Goal: Task Accomplishment & Management: Manage account settings

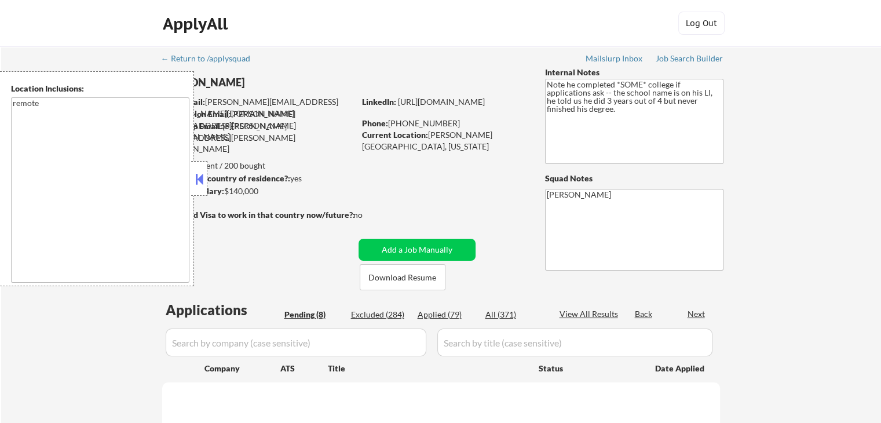
select select ""pending""
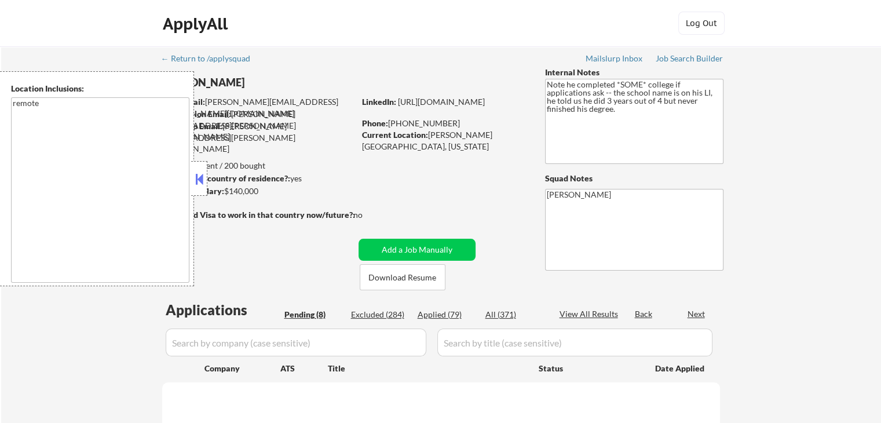
select select ""pending""
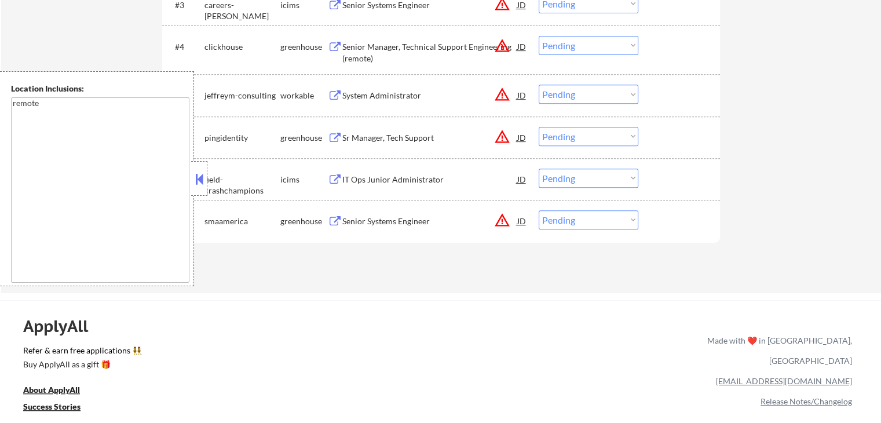
scroll to position [463, 0]
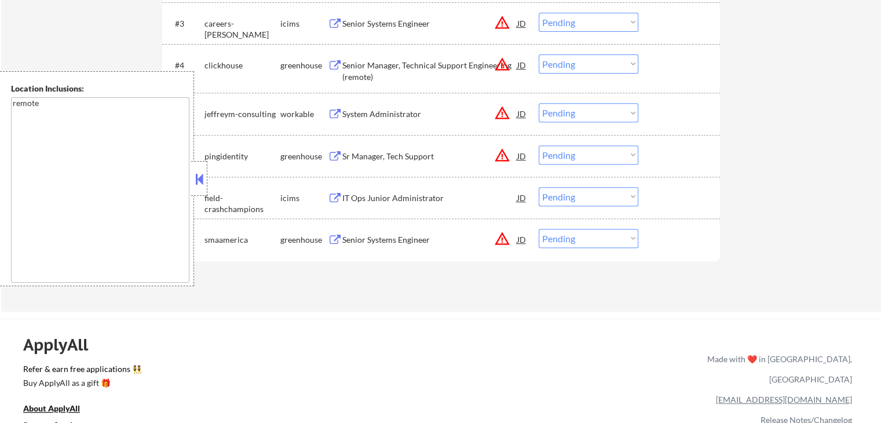
click at [502, 242] on button "warning_amber" at bounding box center [502, 238] width 16 height 16
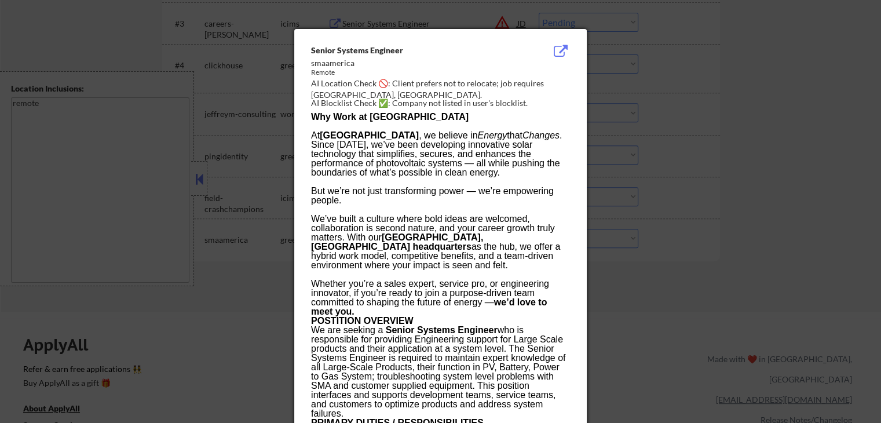
click at [667, 109] on div at bounding box center [440, 211] width 881 height 423
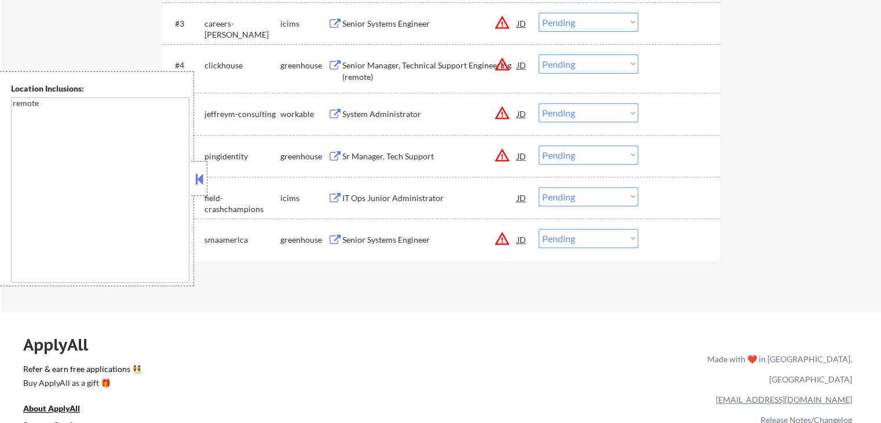
click at [581, 233] on select "Choose an option... Pending Applied Excluded (Questions) Excluded (Expired) Exc…" at bounding box center [589, 238] width 100 height 19
select select ""excluded__location_""
click at [539, 229] on select "Choose an option... Pending Applied Excluded (Questions) Excluded (Expired) Exc…" at bounding box center [589, 238] width 100 height 19
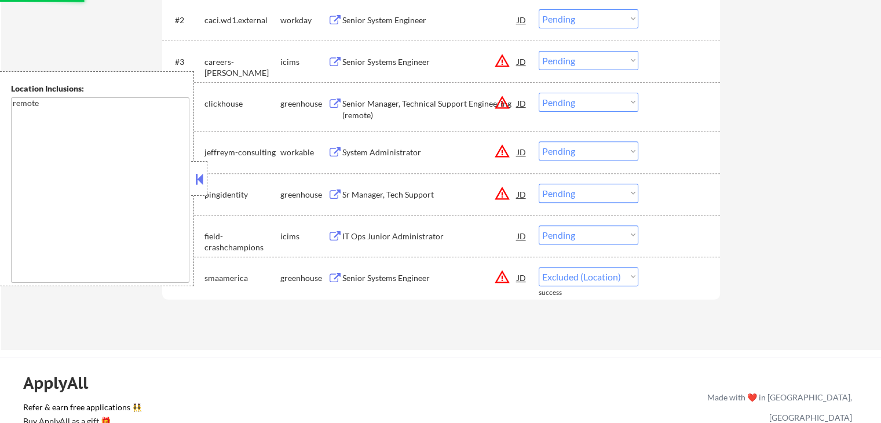
scroll to position [405, 0]
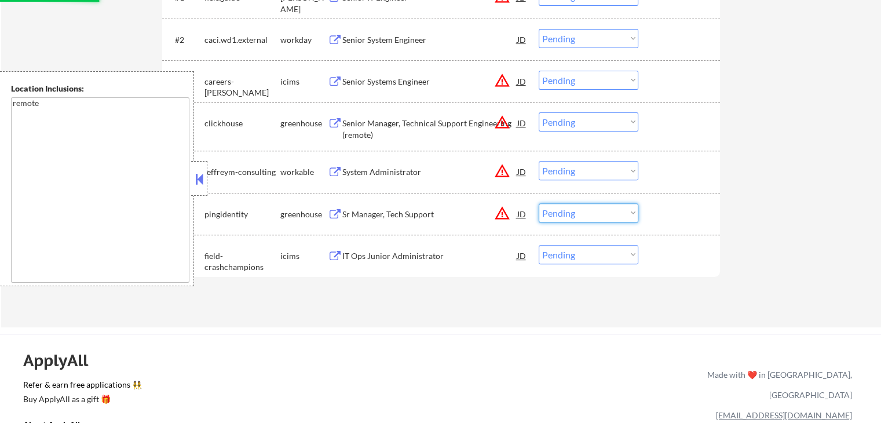
click at [590, 214] on select "Choose an option... Pending Applied Excluded (Questions) Excluded (Expired) Exc…" at bounding box center [589, 212] width 100 height 19
click at [539, 203] on select "Choose an option... Pending Applied Excluded (Questions) Excluded (Expired) Exc…" at bounding box center [589, 212] width 100 height 19
select select ""pending""
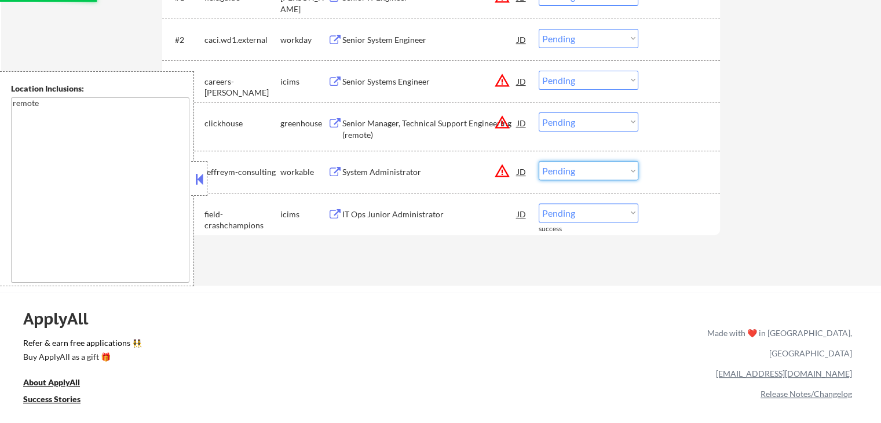
click at [585, 172] on select "Choose an option... Pending Applied Excluded (Questions) Excluded (Expired) Exc…" at bounding box center [589, 170] width 100 height 19
click at [539, 161] on select "Choose an option... Pending Applied Excluded (Questions) Excluded (Expired) Exc…" at bounding box center [589, 170] width 100 height 19
select select ""pending""
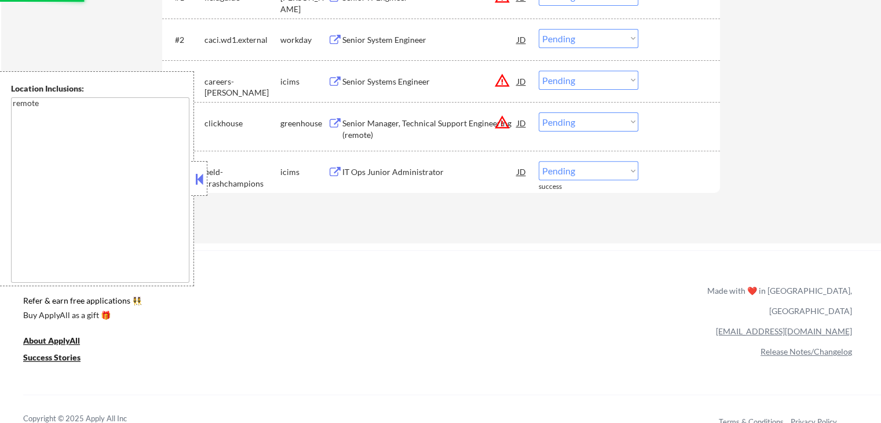
click at [566, 120] on select "Choose an option... Pending Applied Excluded (Questions) Excluded (Expired) Exc…" at bounding box center [589, 121] width 100 height 19
click at [539, 112] on select "Choose an option... Pending Applied Excluded (Questions) Excluded (Expired) Exc…" at bounding box center [589, 121] width 100 height 19
select select ""pending""
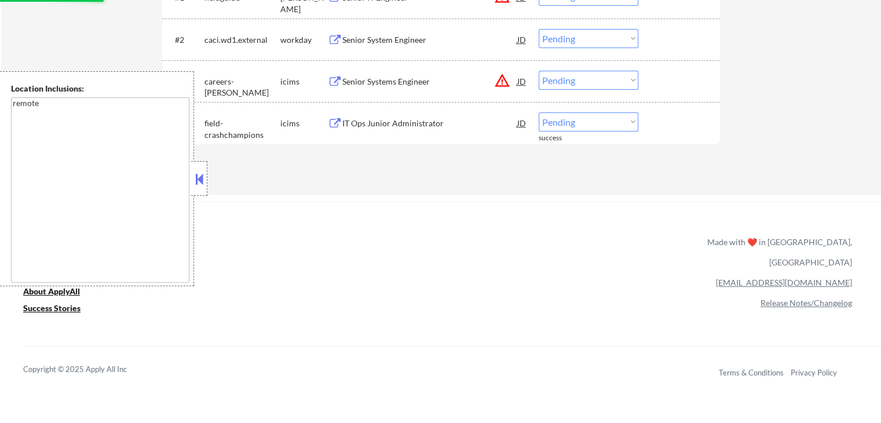
click at [568, 83] on select "Choose an option... Pending Applied Excluded (Questions) Excluded (Expired) Exc…" at bounding box center [589, 80] width 100 height 19
click at [539, 71] on select "Choose an option... Pending Applied Excluded (Questions) Excluded (Expired) Exc…" at bounding box center [589, 80] width 100 height 19
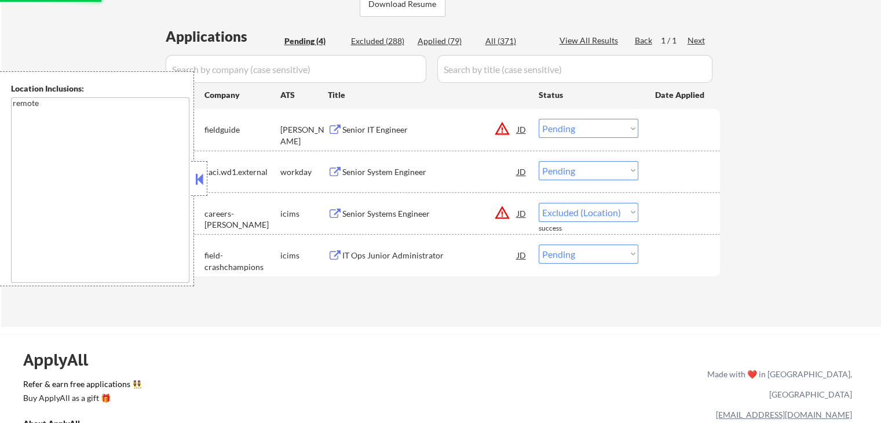
select select ""pending""
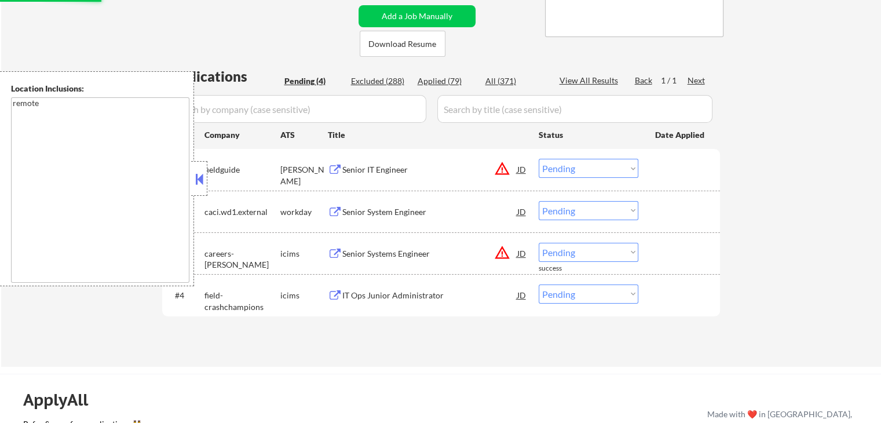
scroll to position [232, 0]
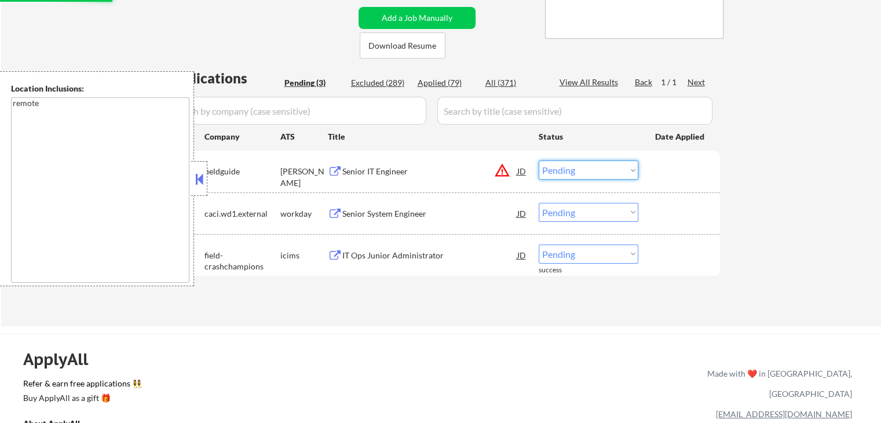
click at [572, 172] on select "Choose an option... Pending Applied Excluded (Questions) Excluded (Expired) Exc…" at bounding box center [589, 169] width 100 height 19
click at [539, 160] on select "Choose an option... Pending Applied Excluded (Questions) Excluded (Expired) Exc…" at bounding box center [589, 169] width 100 height 19
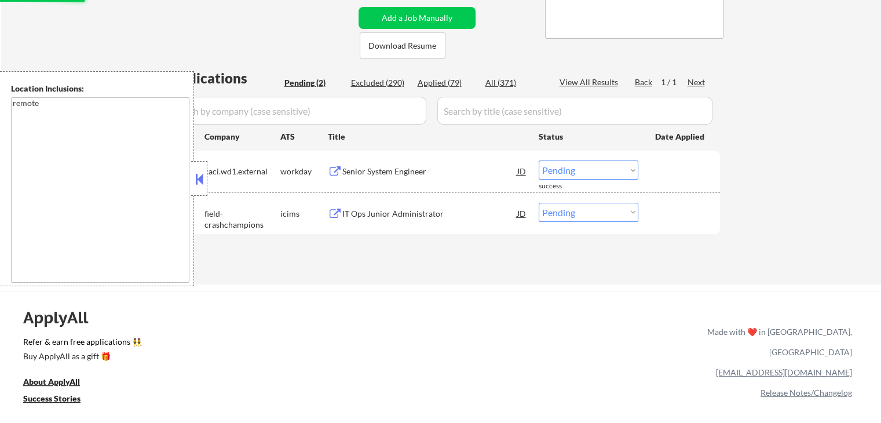
click at [339, 173] on button at bounding box center [335, 171] width 14 height 11
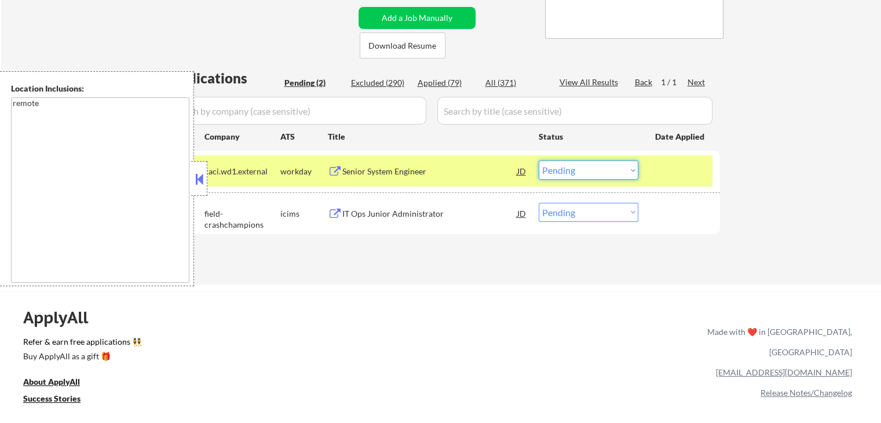
click at [591, 170] on select "Choose an option... Pending Applied Excluded (Questions) Excluded (Expired) Exc…" at bounding box center [589, 169] width 100 height 19
click at [539, 160] on select "Choose an option... Pending Applied Excluded (Questions) Excluded (Expired) Exc…" at bounding box center [589, 169] width 100 height 19
click at [338, 210] on button at bounding box center [335, 213] width 14 height 11
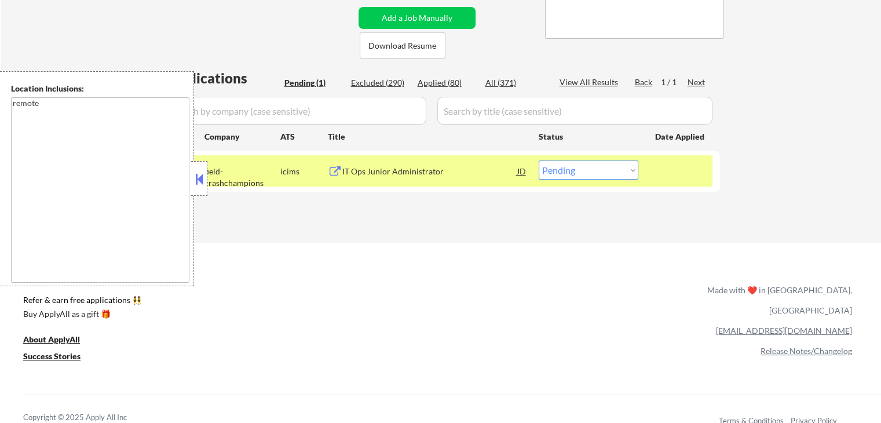
drag, startPoint x: 619, startPoint y: 171, endPoint x: 617, endPoint y: 177, distance: 6.0
click at [617, 174] on select "Choose an option... Pending Applied Excluded (Questions) Excluded (Expired) Exc…" at bounding box center [589, 169] width 100 height 19
select select ""excluded__salary_""
click at [539, 160] on select "Choose an option... Pending Applied Excluded (Questions) Excluded (Expired) Exc…" at bounding box center [589, 169] width 100 height 19
